Goal: Task Accomplishment & Management: Use online tool/utility

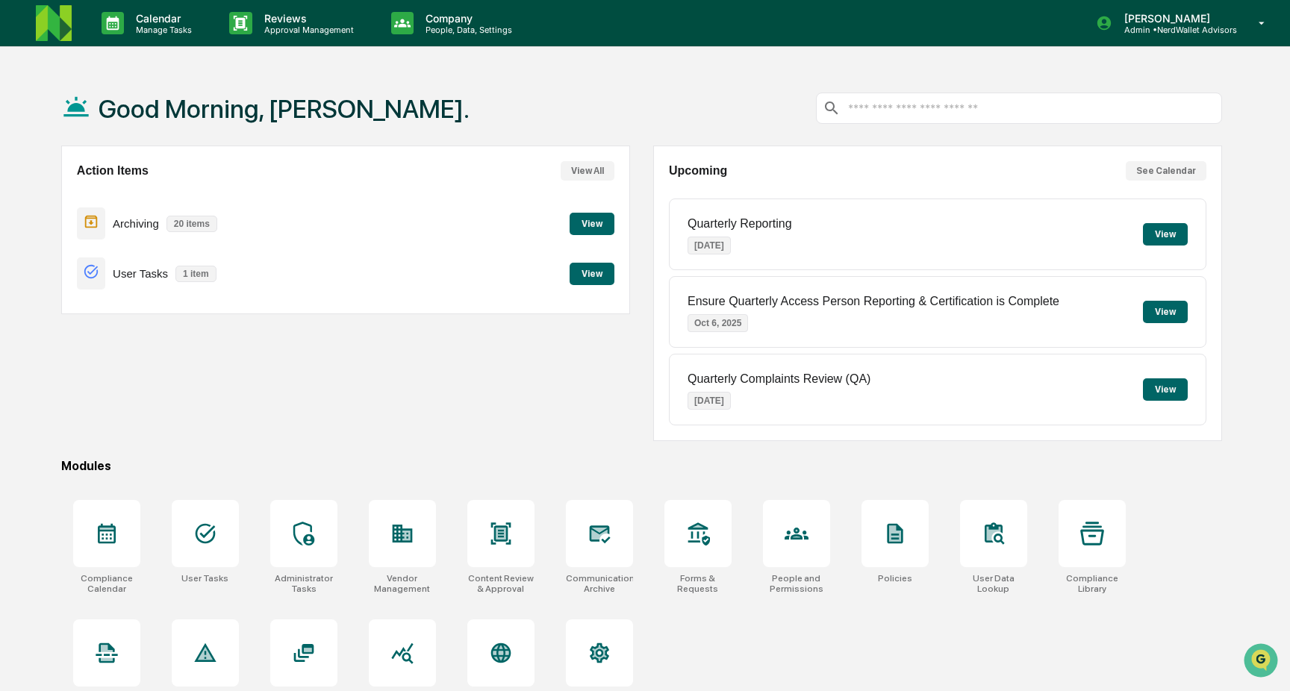
scroll to position [71, 0]
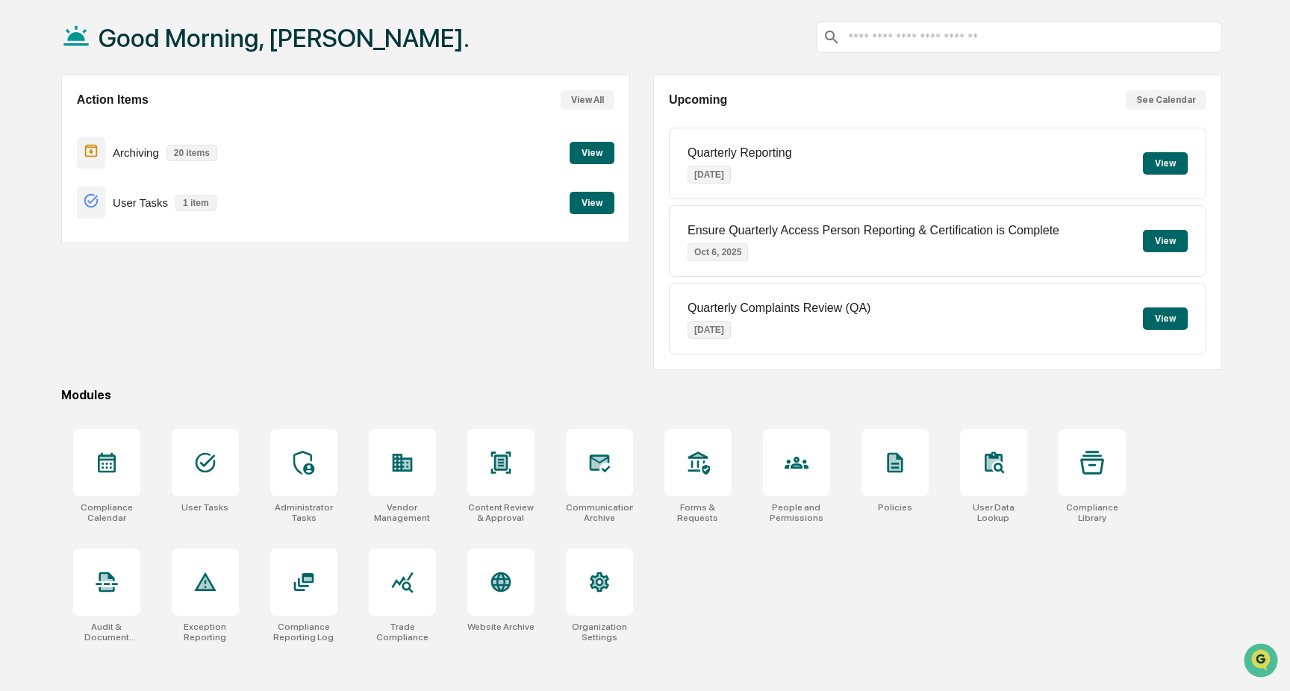
click at [1164, 171] on button "View" at bounding box center [1165, 163] width 45 height 22
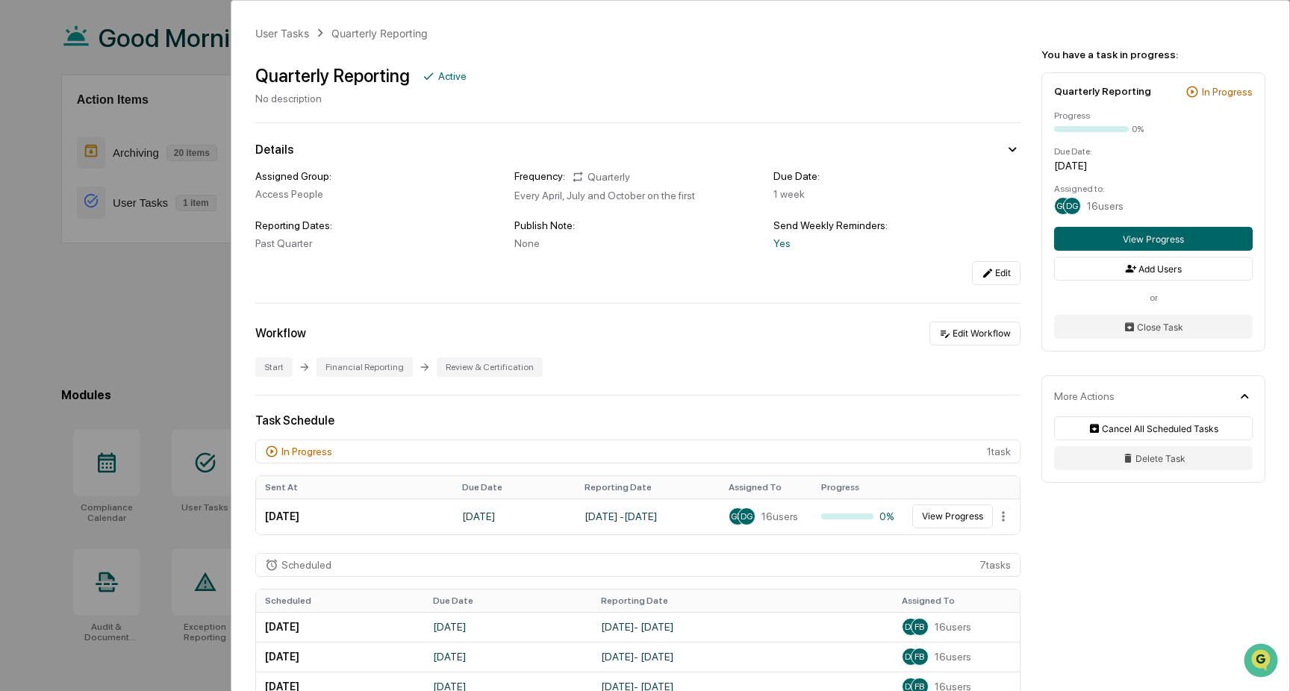
click at [131, 49] on div "User Tasks Quarterly Reporting Quarterly Reporting Active No description Detail…" at bounding box center [645, 345] width 1290 height 691
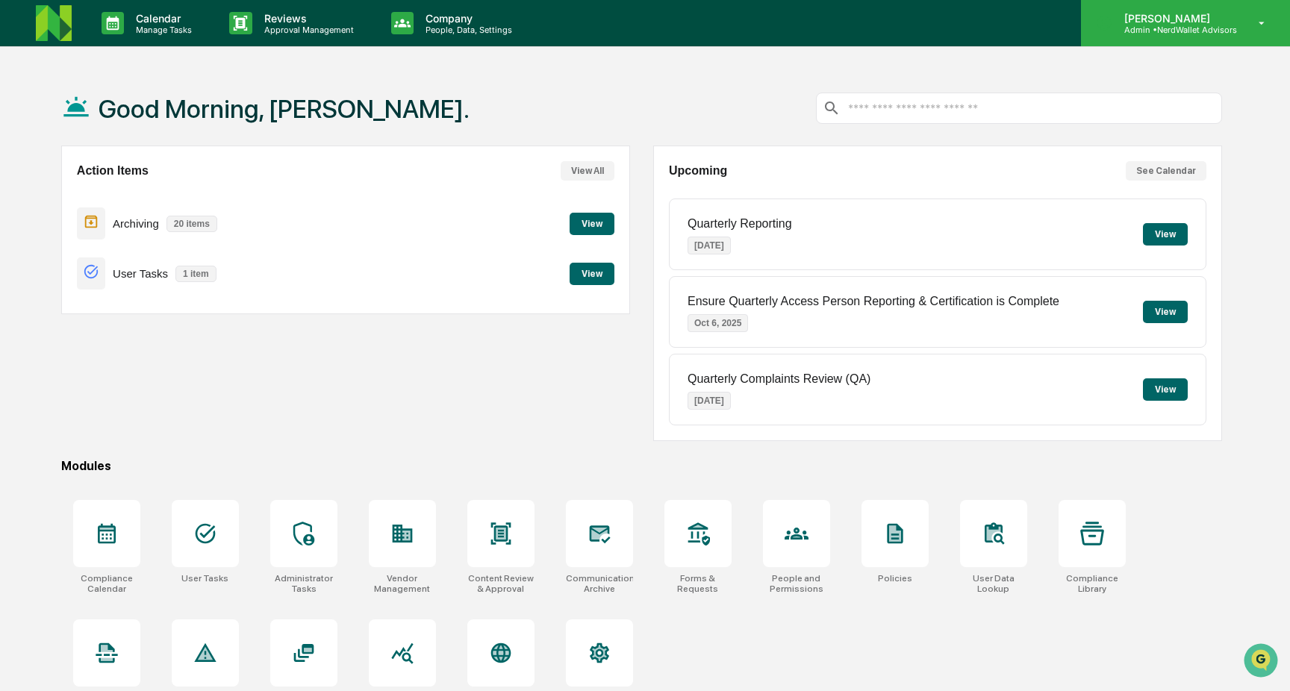
click at [1149, 32] on p "Admin • NerdWallet Advisors" at bounding box center [1174, 30] width 125 height 10
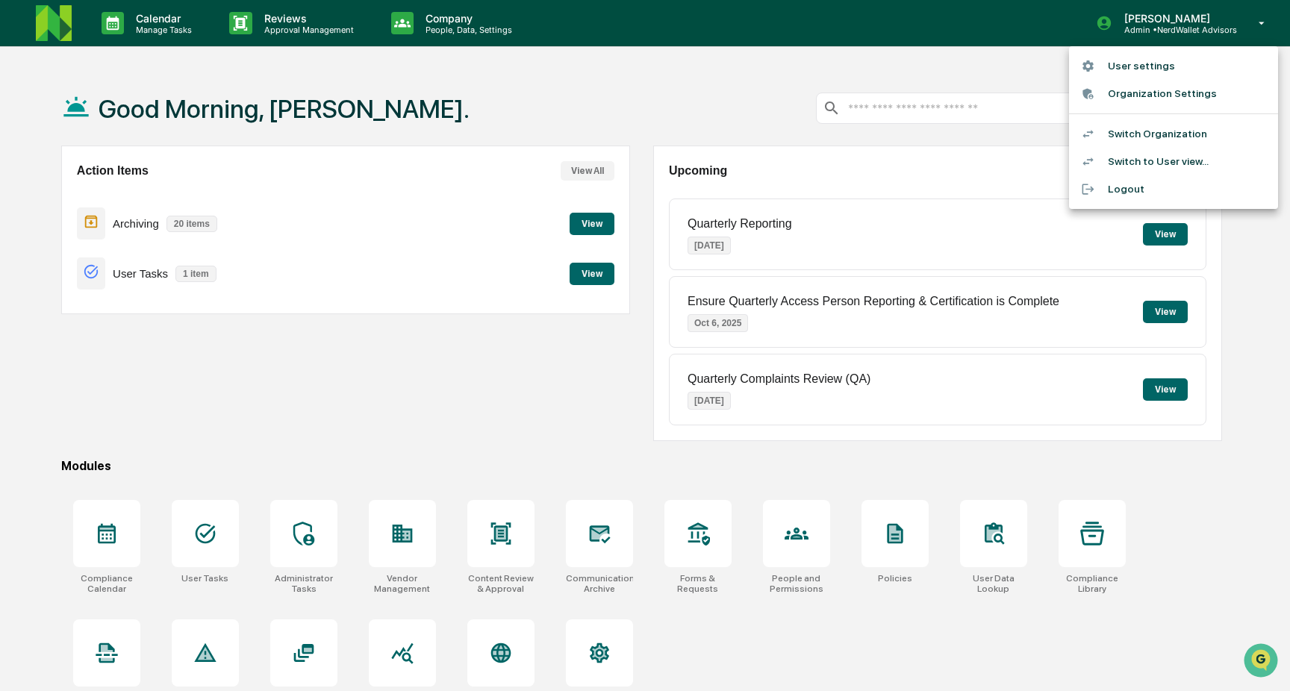
click at [1134, 66] on li "User settings" at bounding box center [1173, 66] width 209 height 28
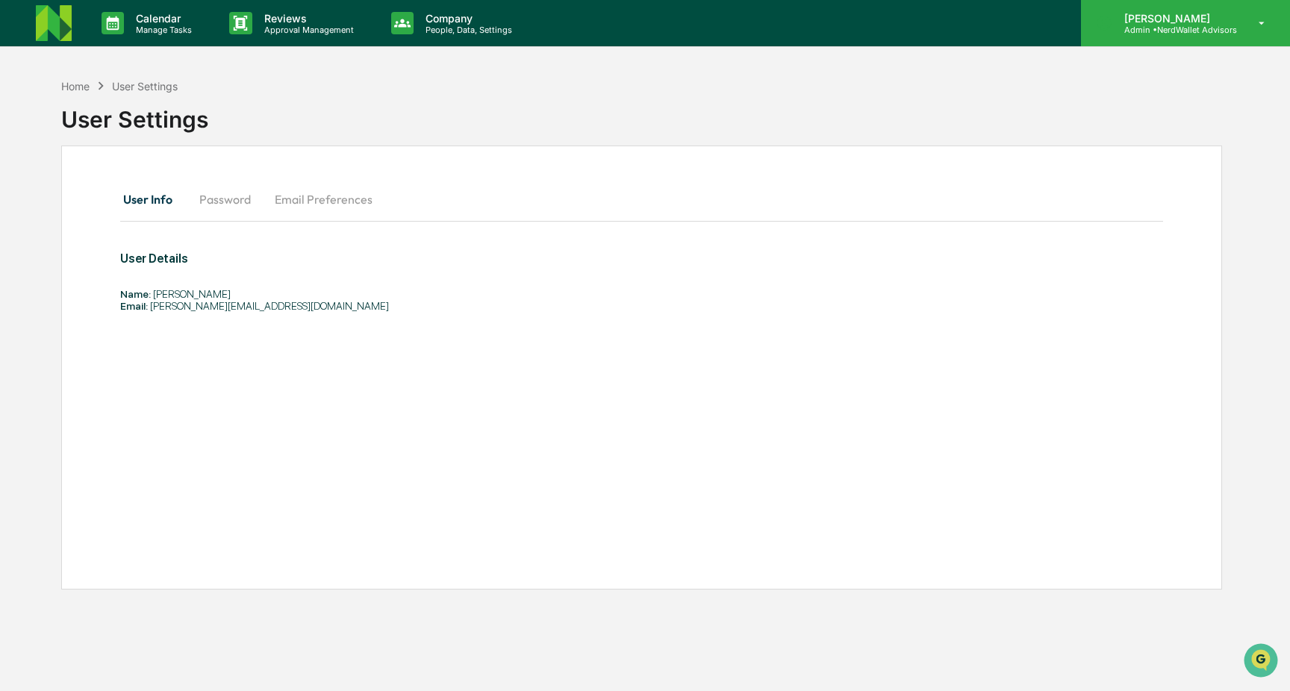
click at [1142, 31] on p "Admin • NerdWallet Advisors" at bounding box center [1174, 30] width 125 height 10
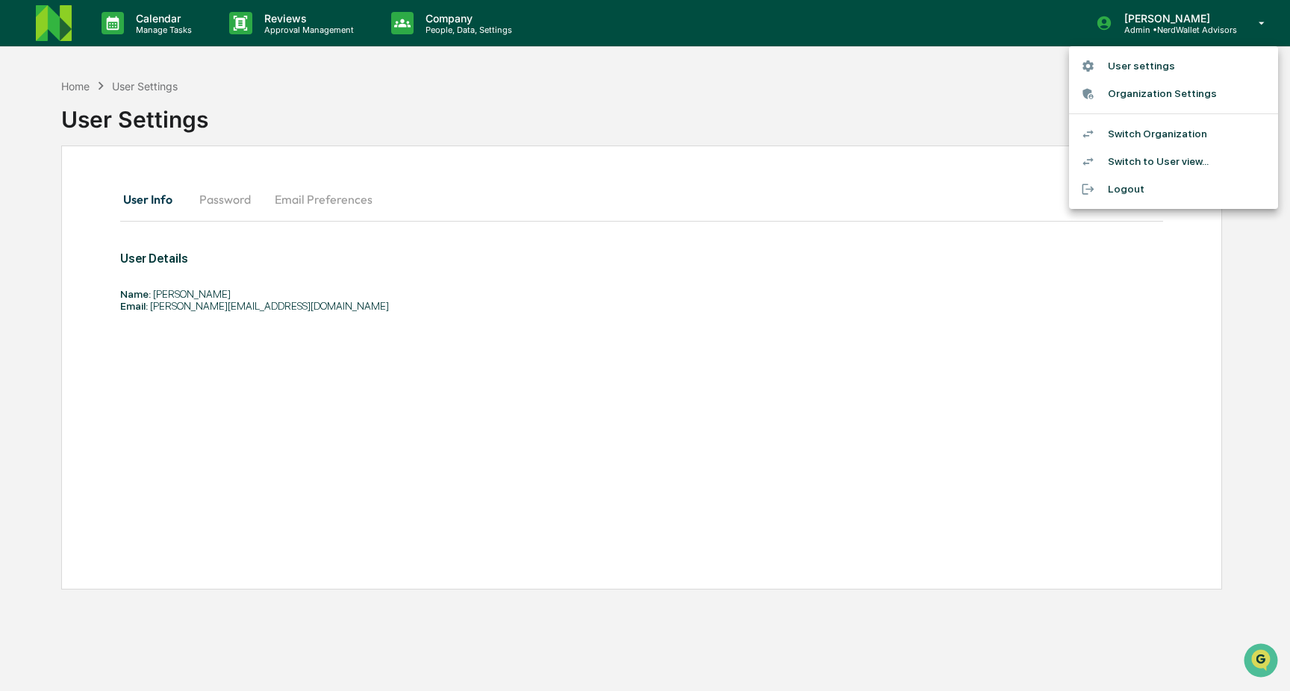
click at [1122, 159] on li "Switch to User view..." at bounding box center [1173, 162] width 209 height 28
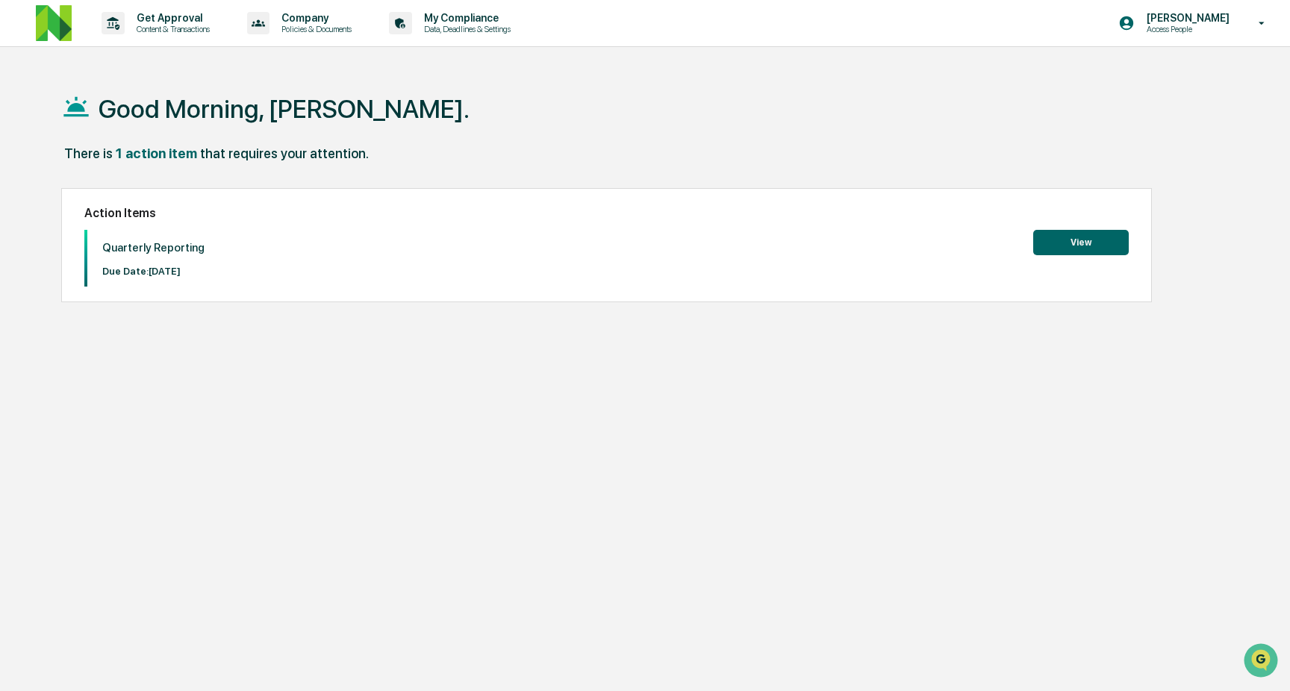
click at [1081, 251] on button "View" at bounding box center [1081, 242] width 96 height 25
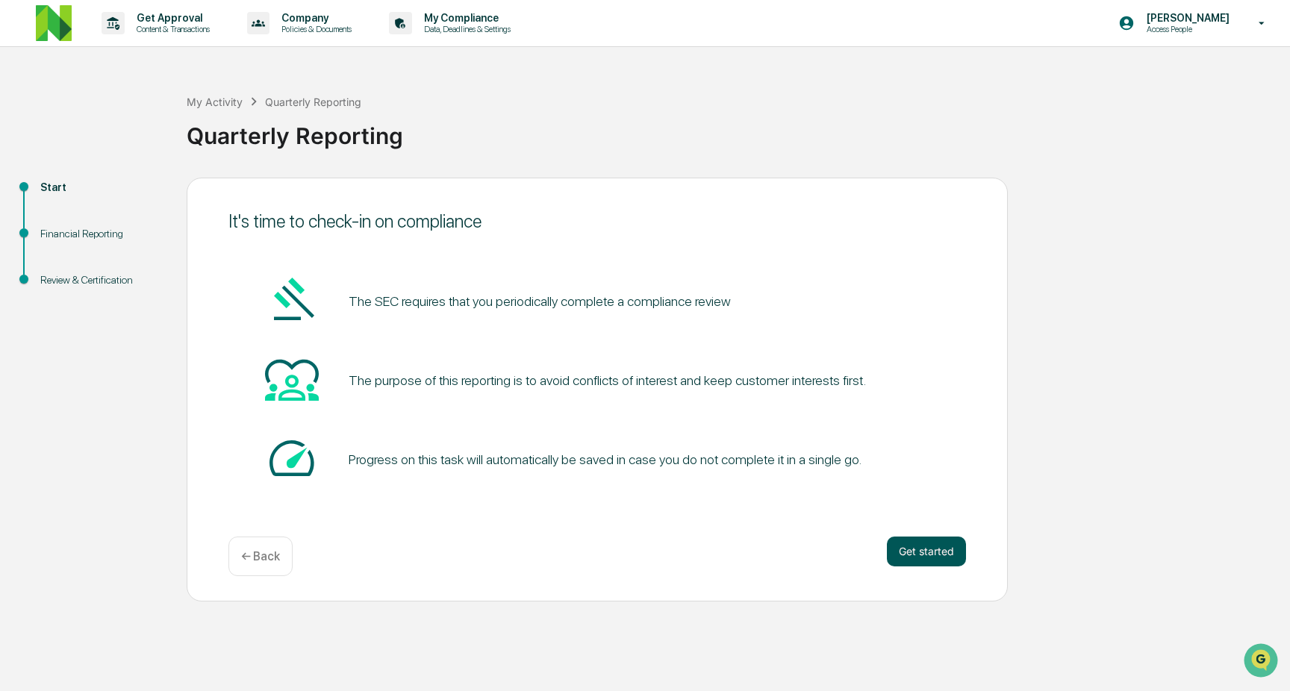
click at [931, 540] on button "Get started" at bounding box center [926, 552] width 79 height 30
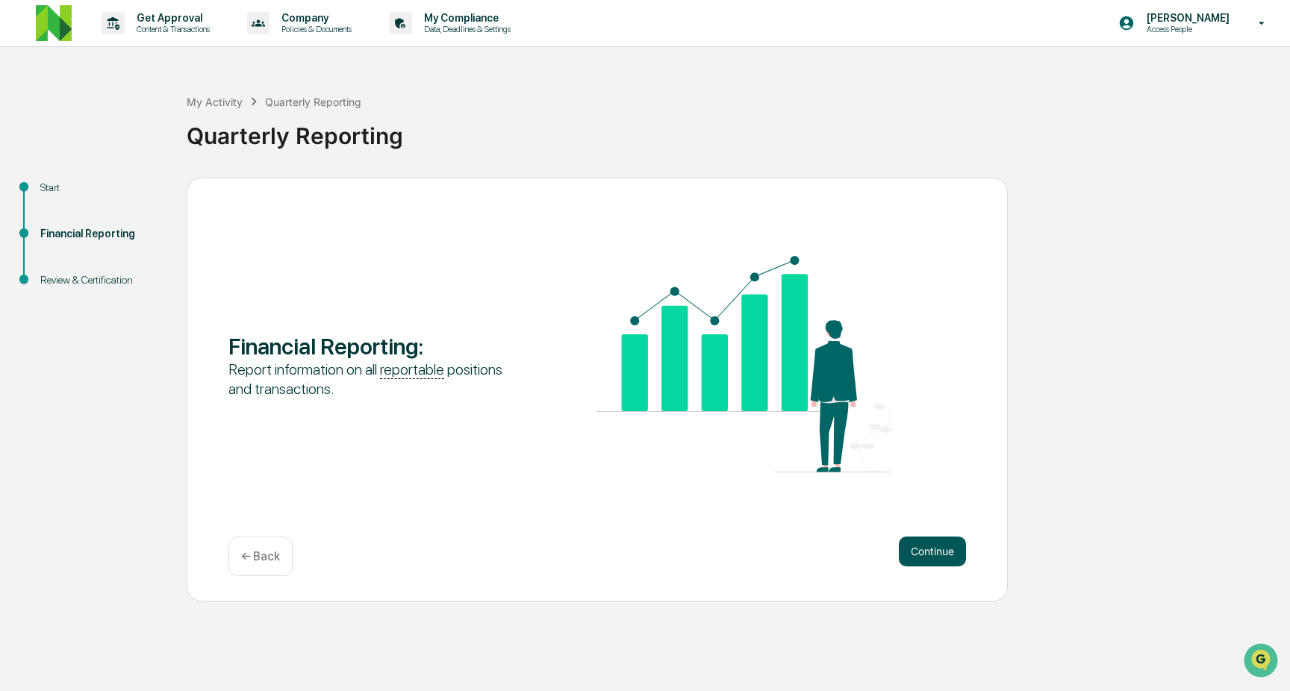
click at [933, 558] on button "Continue" at bounding box center [932, 552] width 67 height 30
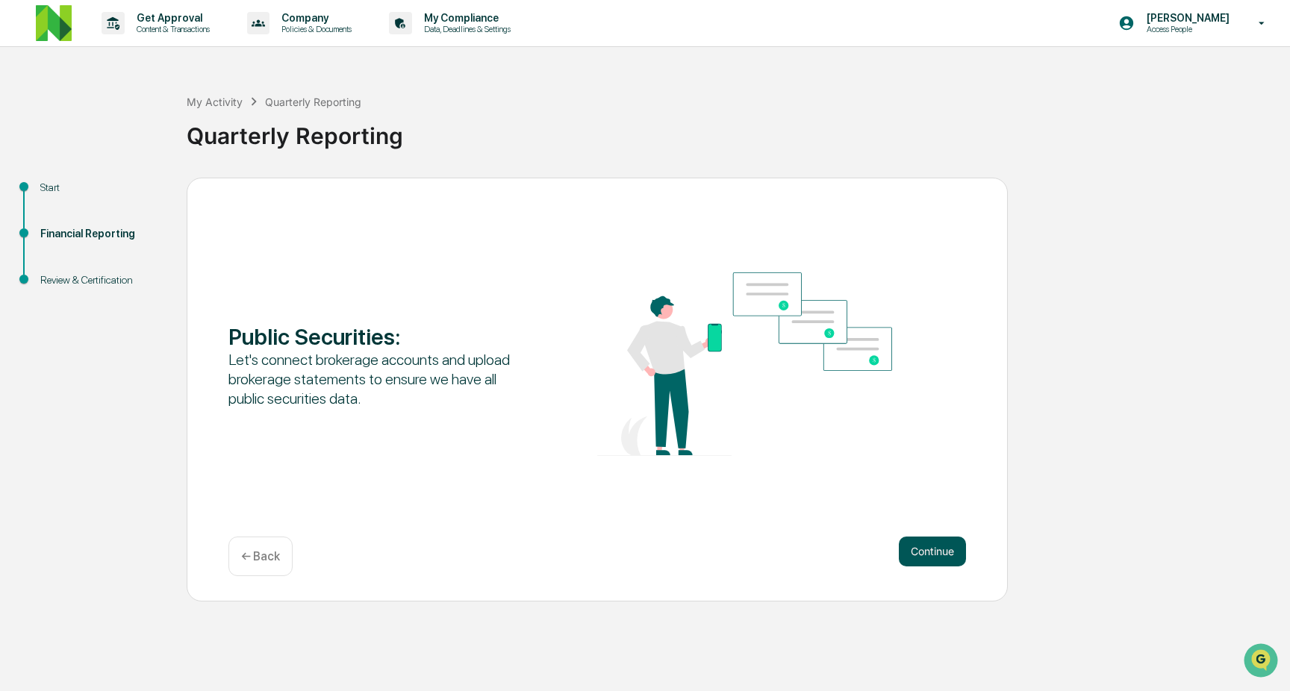
click at [934, 558] on button "Continue" at bounding box center [932, 552] width 67 height 30
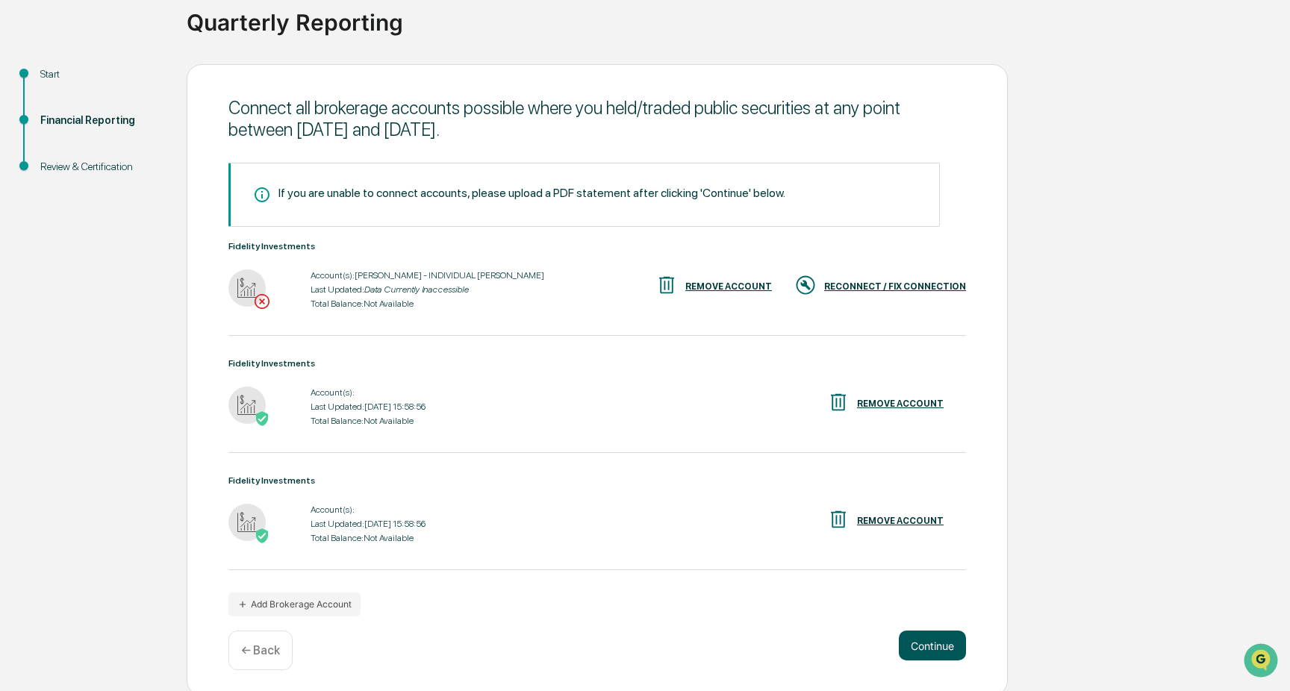
scroll to position [117, 0]
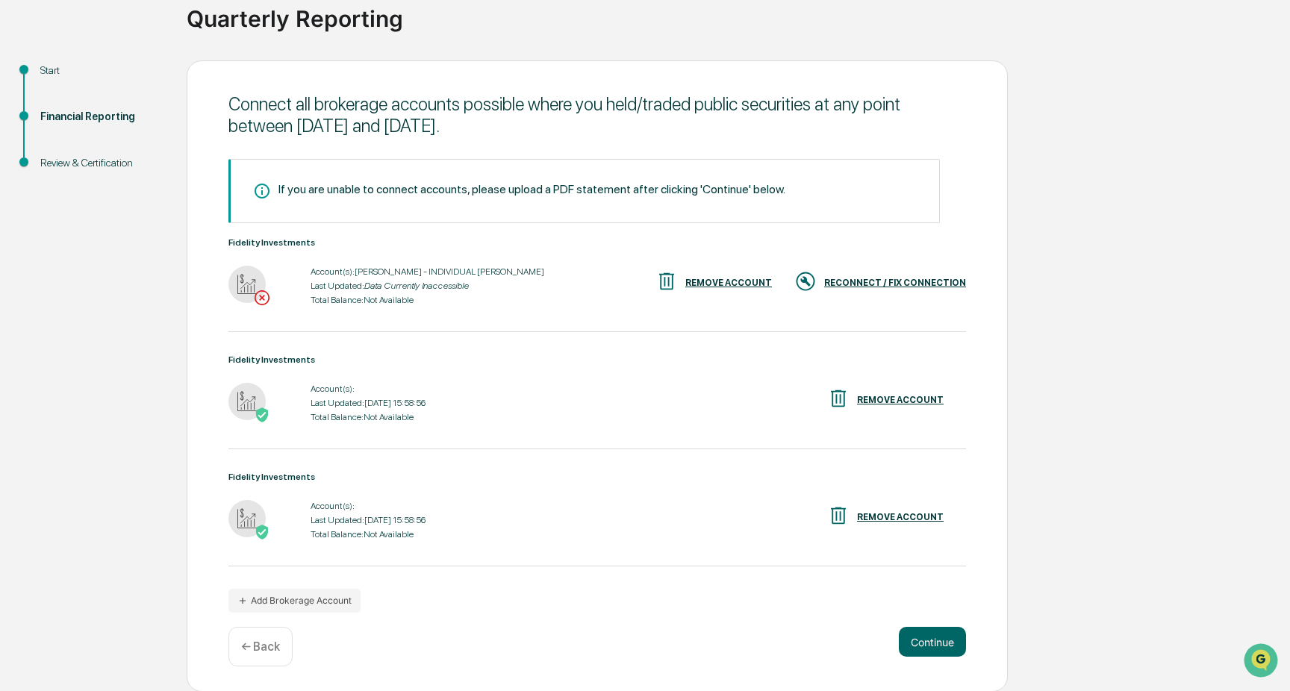
click at [878, 275] on div "RECONNECT / FIX CONNECTION" at bounding box center [880, 282] width 172 height 25
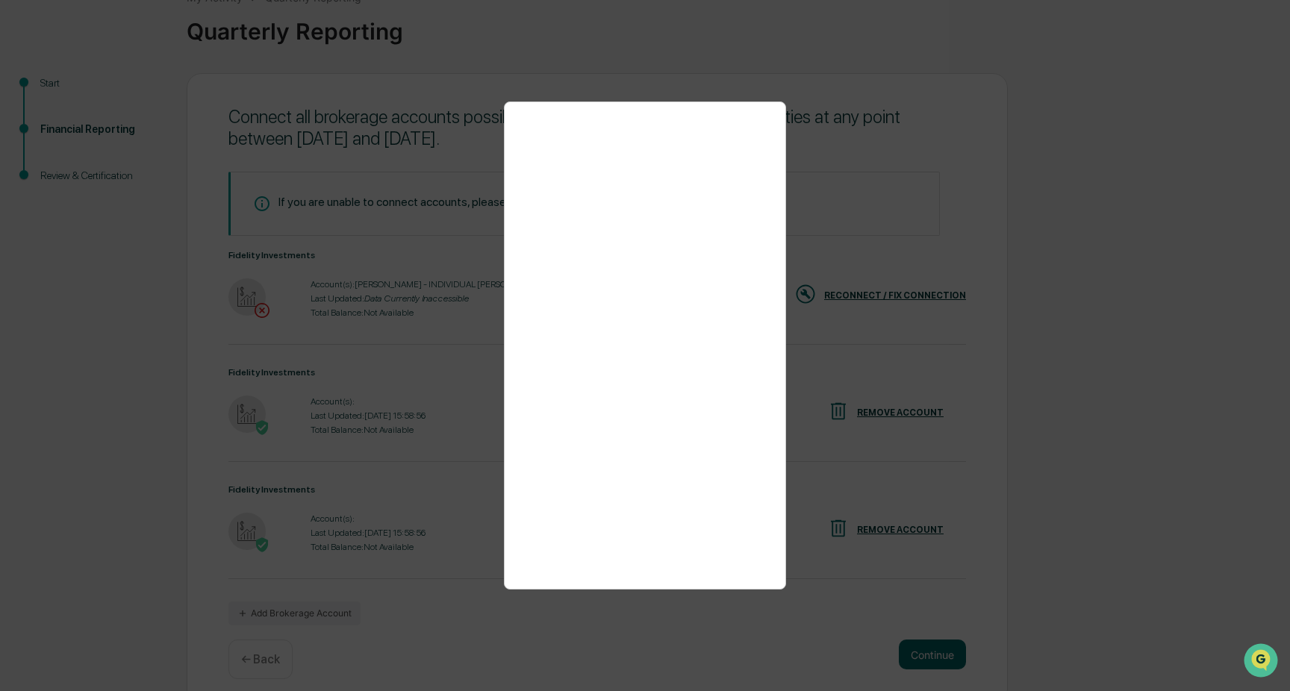
scroll to position [86, 0]
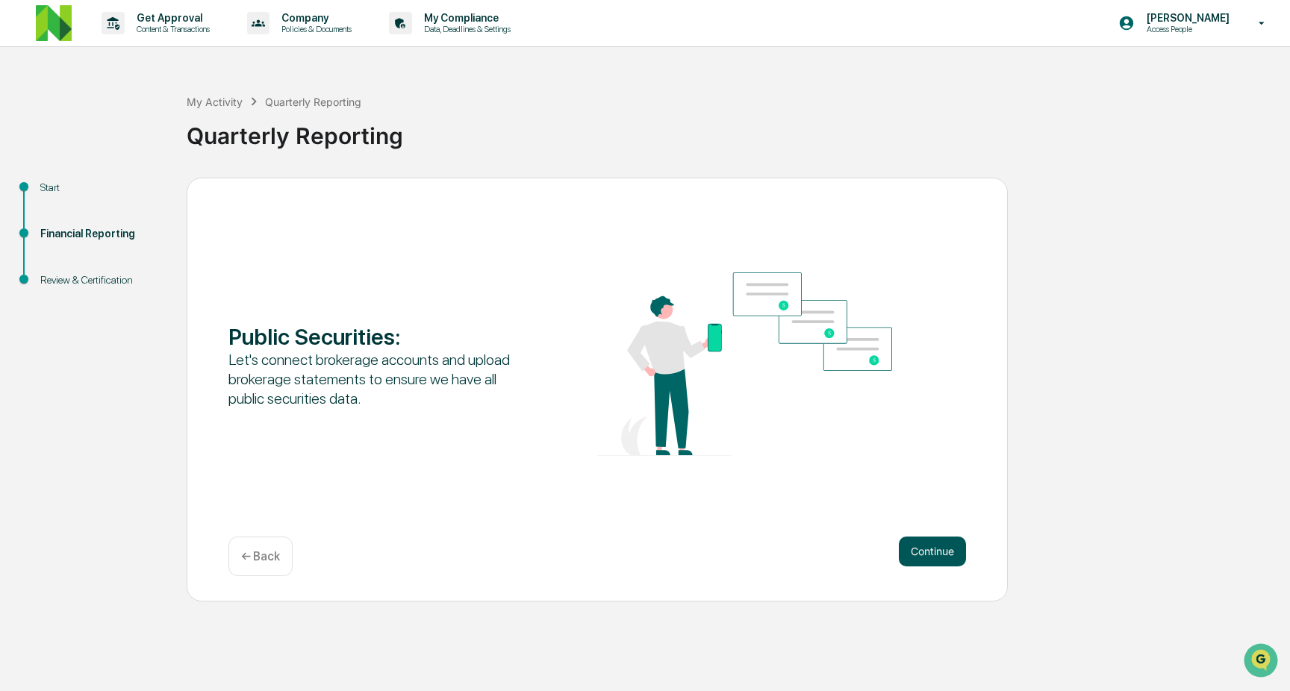
click at [938, 551] on button "Continue" at bounding box center [932, 552] width 67 height 30
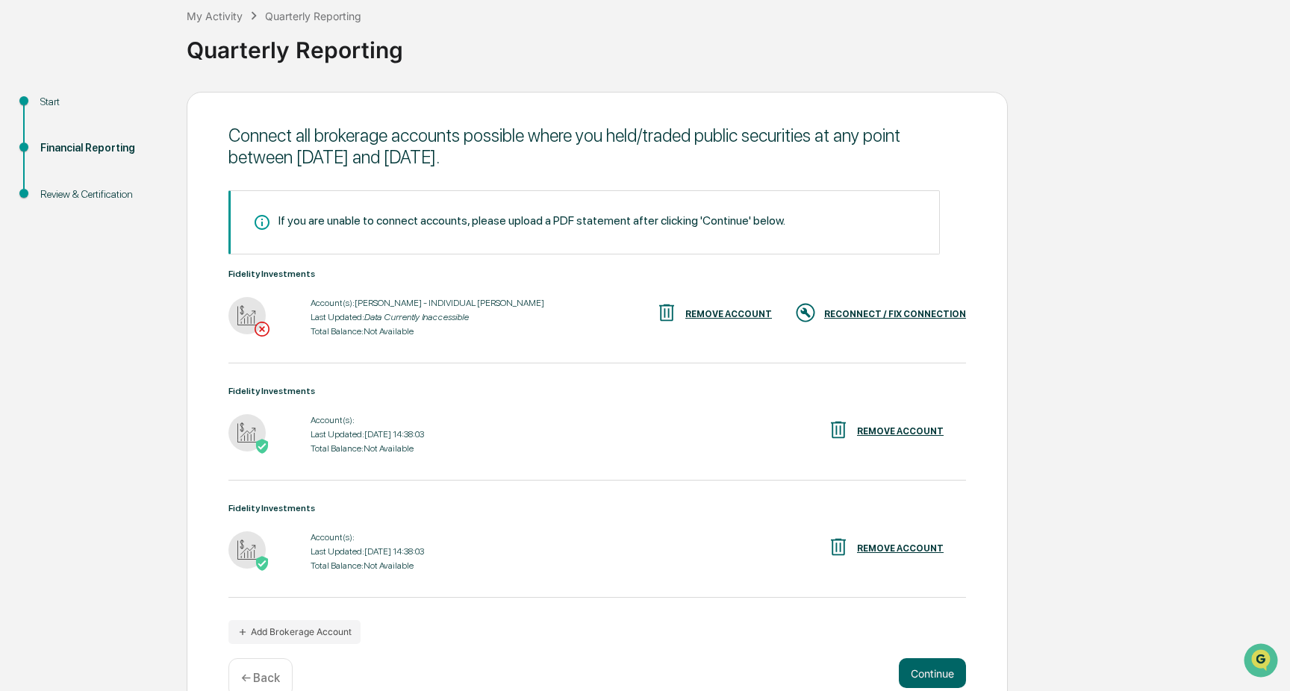
scroll to position [117, 0]
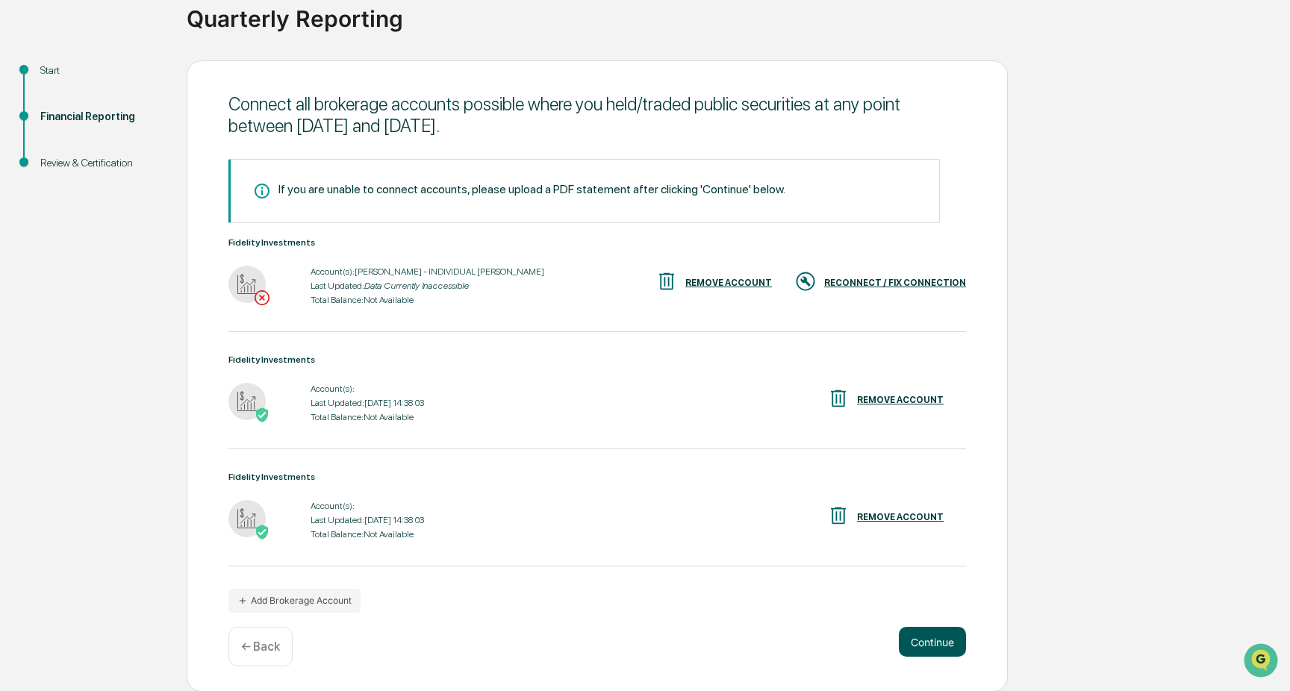
click at [927, 642] on button "Continue" at bounding box center [932, 642] width 67 height 30
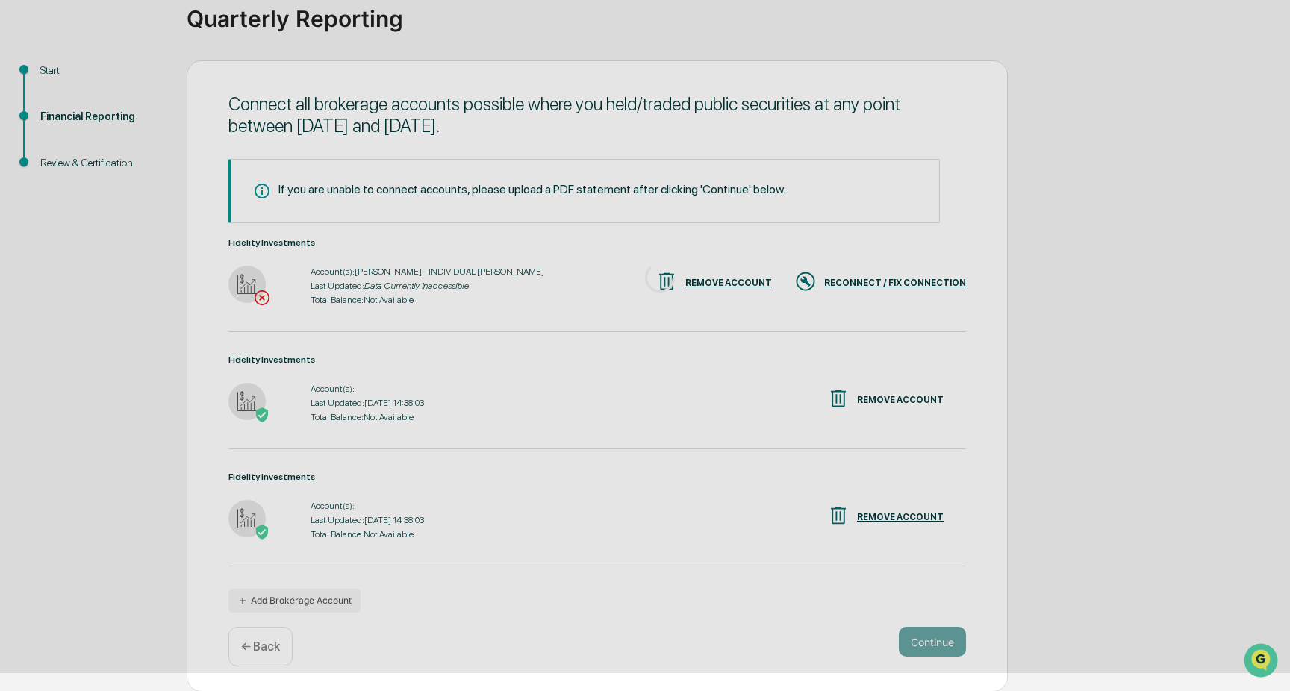
scroll to position [0, 0]
